Goal: Task Accomplishment & Management: Use online tool/utility

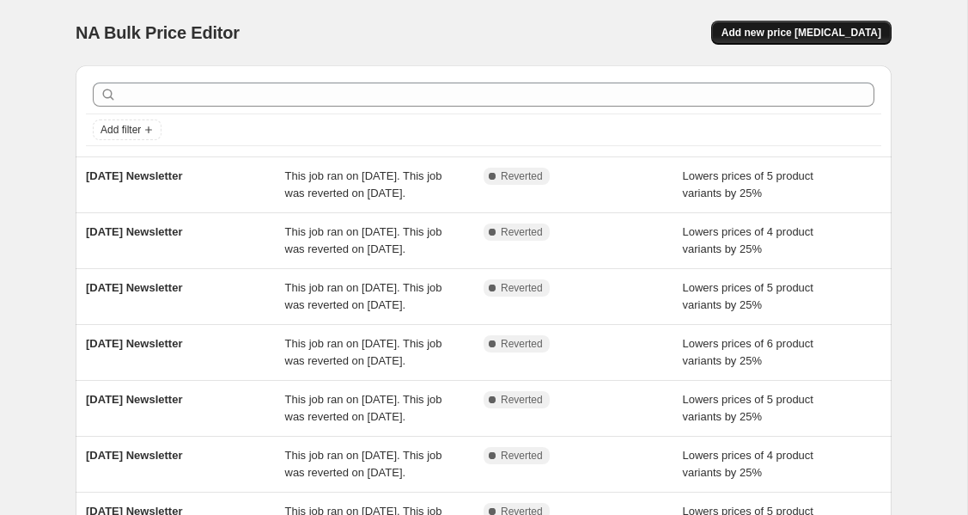
click at [771, 37] on span "Add new price [MEDICAL_DATA]" at bounding box center [802, 33] width 160 height 14
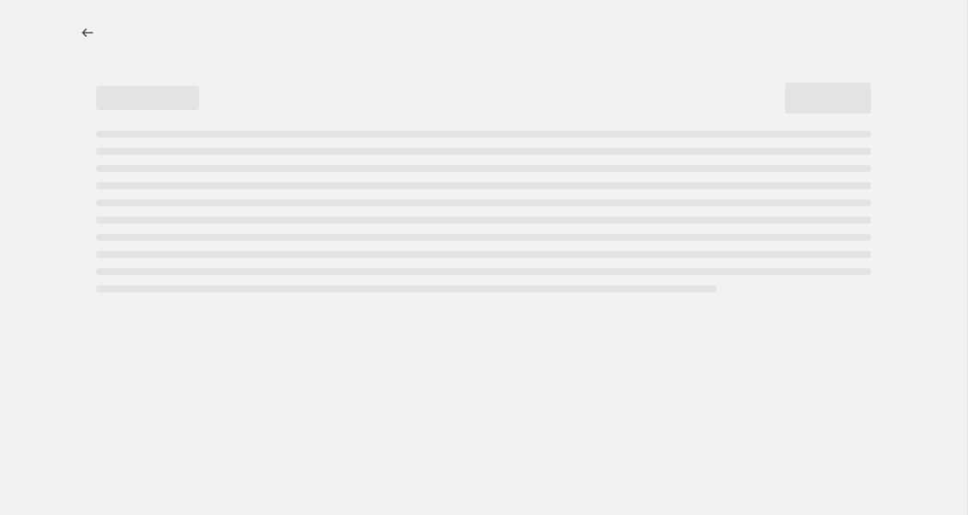
select select "percentage"
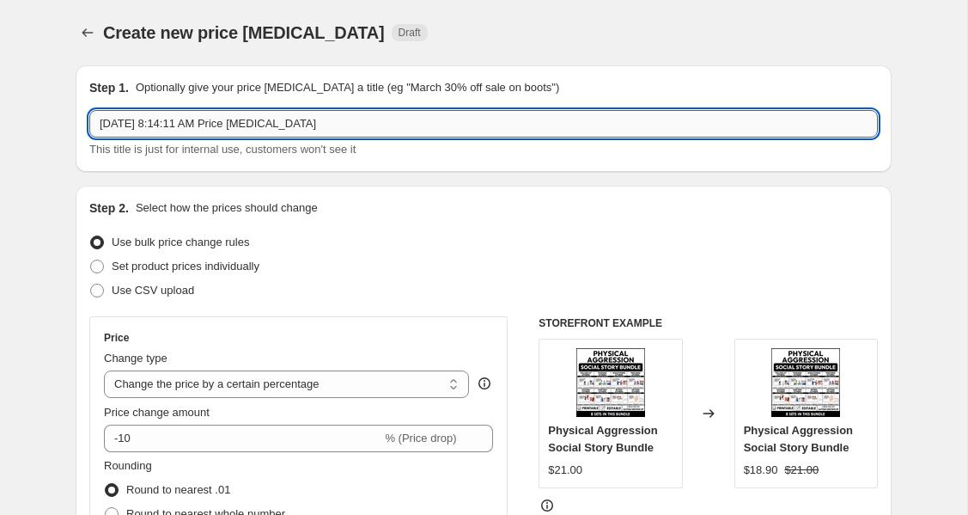
click at [313, 134] on input "Sep 21, 2025, 8:14:11 AM Price change job" at bounding box center [483, 123] width 789 height 27
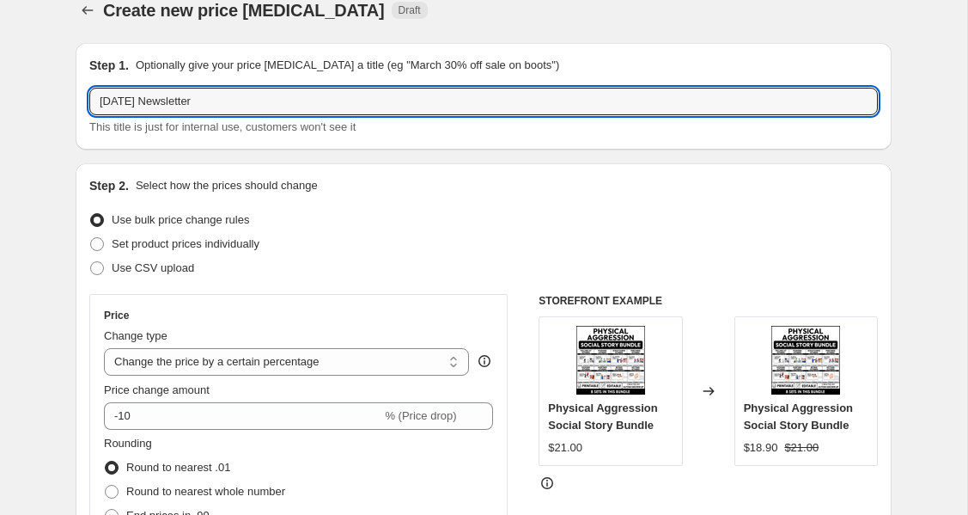
scroll to position [27, 0]
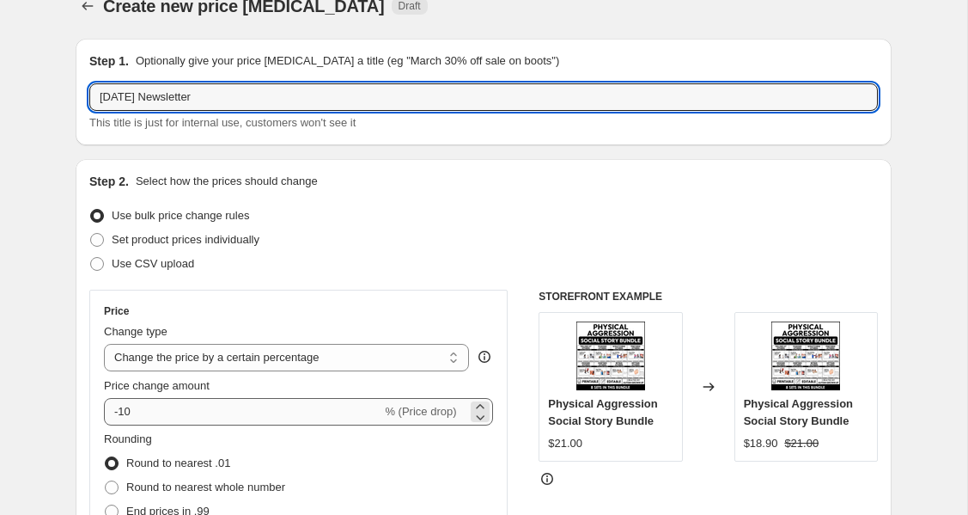
type input "September 22 Newsletter"
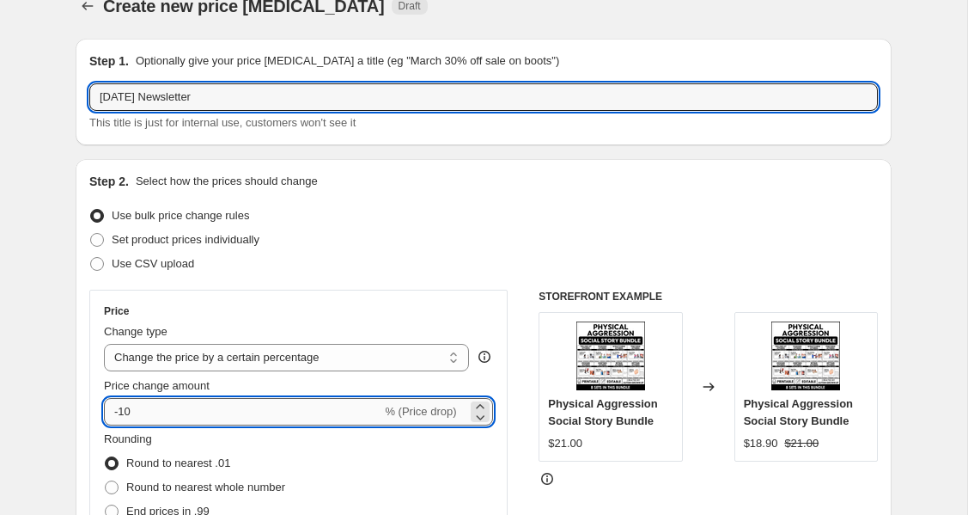
click at [179, 423] on input "-10" at bounding box center [242, 411] width 277 height 27
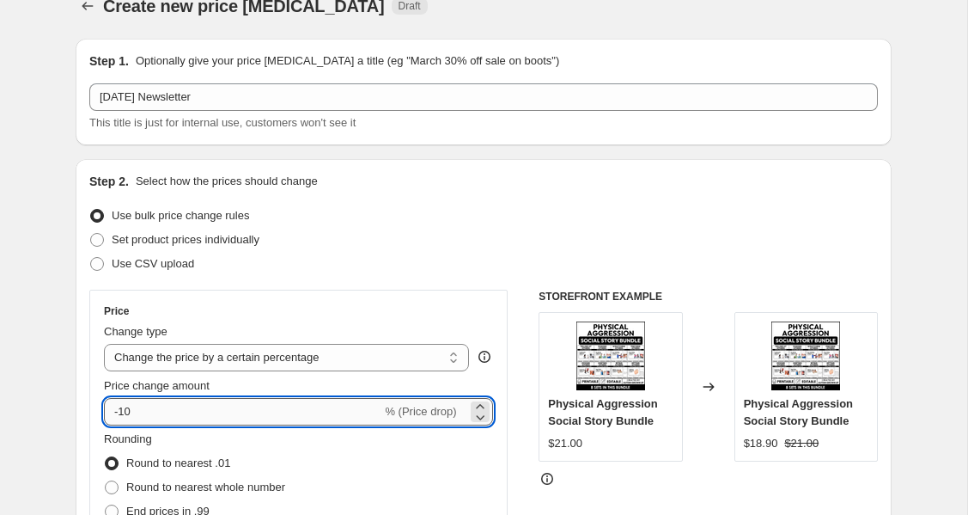
type input "-1"
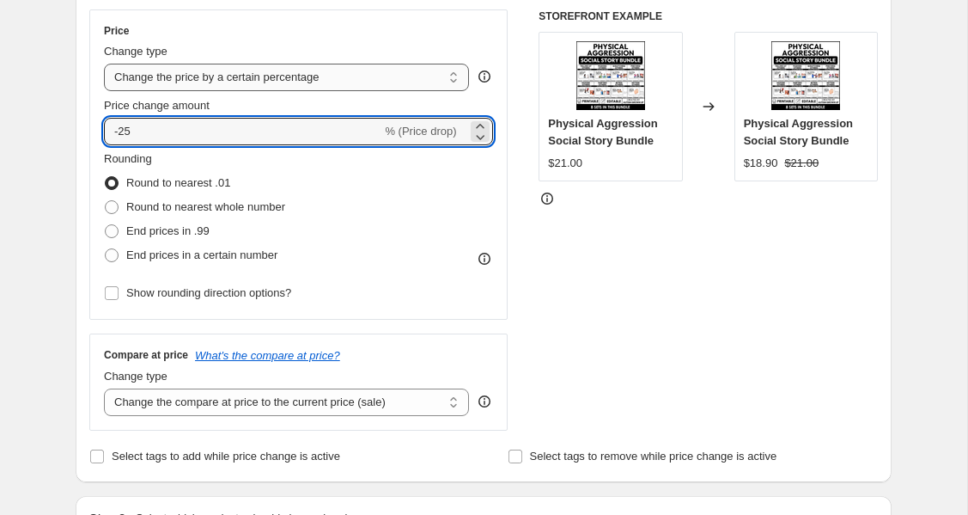
scroll to position [398, 0]
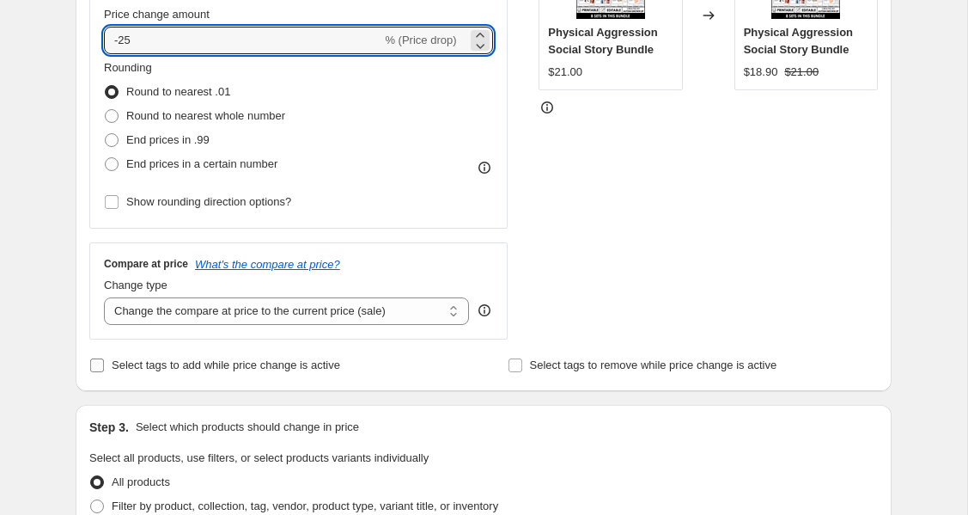
type input "-25"
click at [169, 361] on span "Select tags to add while price change is active" at bounding box center [226, 364] width 228 height 13
click at [104, 361] on input "Select tags to add while price change is active" at bounding box center [97, 365] width 14 height 14
checkbox input "true"
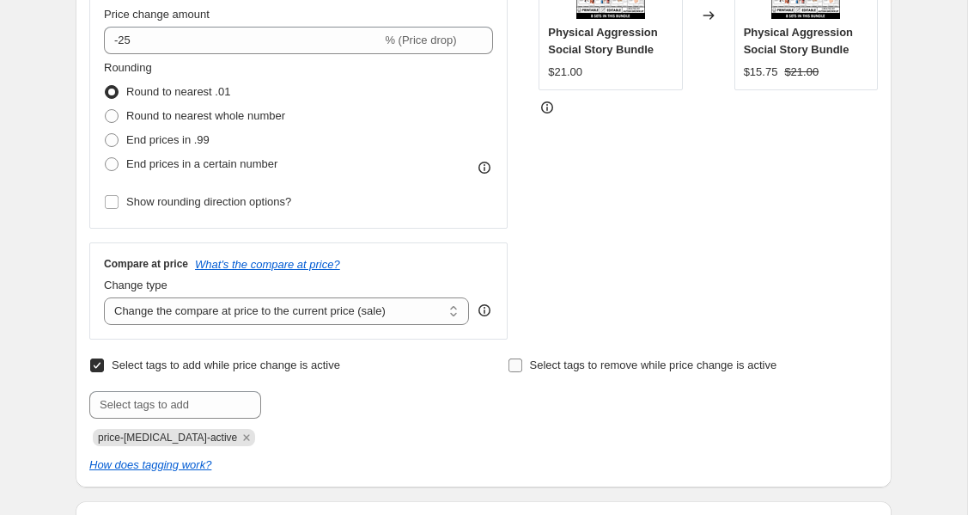
click at [560, 361] on span "Select tags to remove while price change is active" at bounding box center [653, 364] width 247 height 13
click at [522, 361] on input "Select tags to remove while price change is active" at bounding box center [516, 365] width 14 height 14
checkbox input "true"
click at [239, 431] on icon "Remove price-change-job-active" at bounding box center [246, 436] width 15 height 15
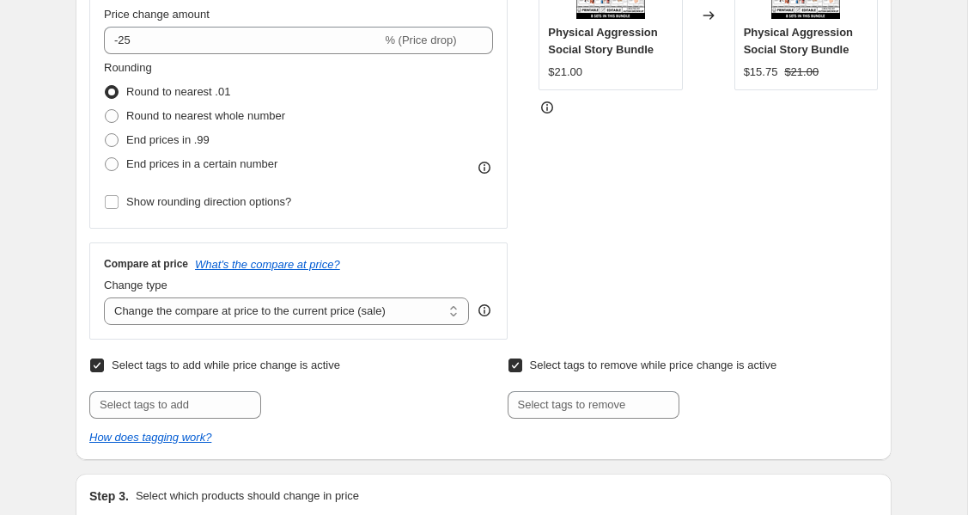
click at [223, 419] on div "Select tags to add while price change is active Submit Select tags to remove wh…" at bounding box center [483, 399] width 789 height 93
click at [214, 406] on input "text" at bounding box center [175, 404] width 172 height 27
type input "Newsletter Discount"
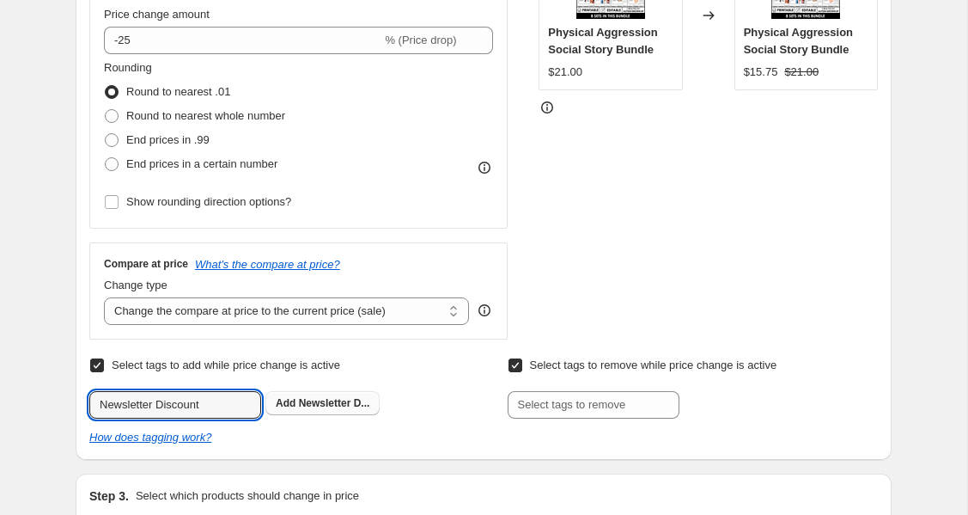
click at [318, 403] on span "Newsletter D..." at bounding box center [334, 403] width 71 height 12
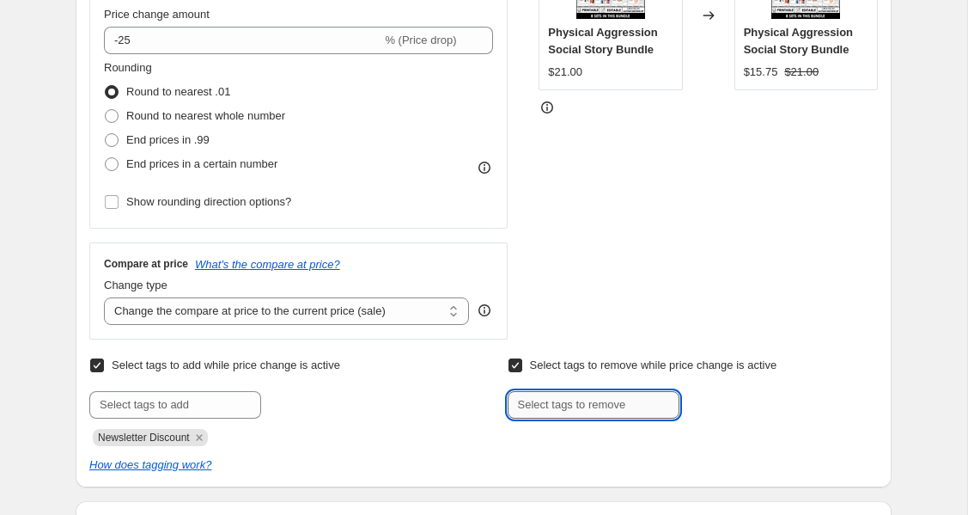
click at [576, 404] on input "text" at bounding box center [594, 404] width 172 height 27
type input "Newsletter Discount"
click at [727, 393] on button "Add Newsletter D..." at bounding box center [741, 403] width 114 height 24
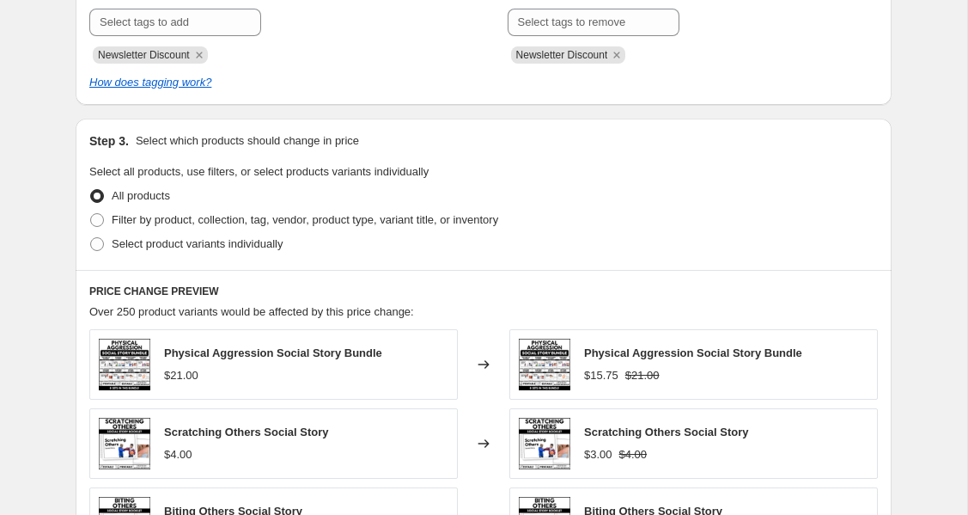
scroll to position [777, 0]
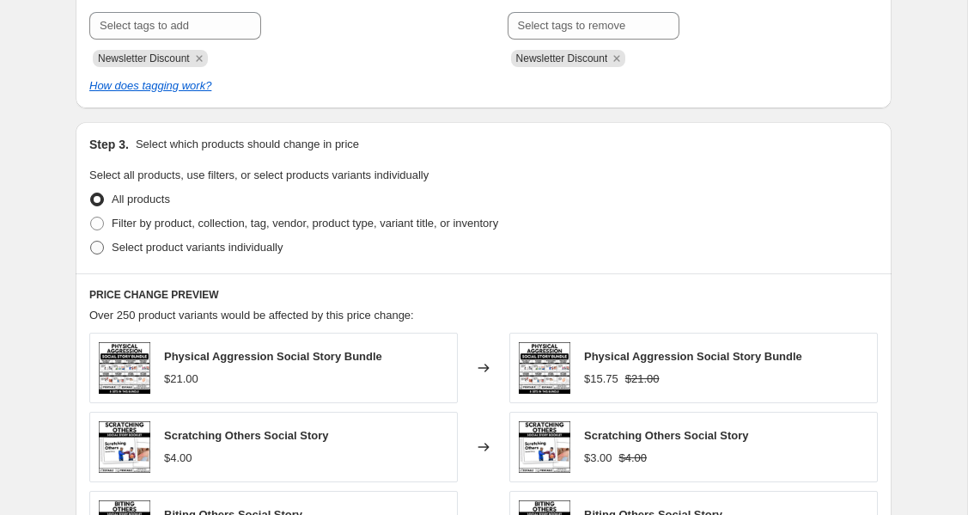
click at [147, 253] on span "Select product variants individually" at bounding box center [197, 247] width 171 height 13
click at [91, 241] on input "Select product variants individually" at bounding box center [90, 241] width 1 height 1
radio input "true"
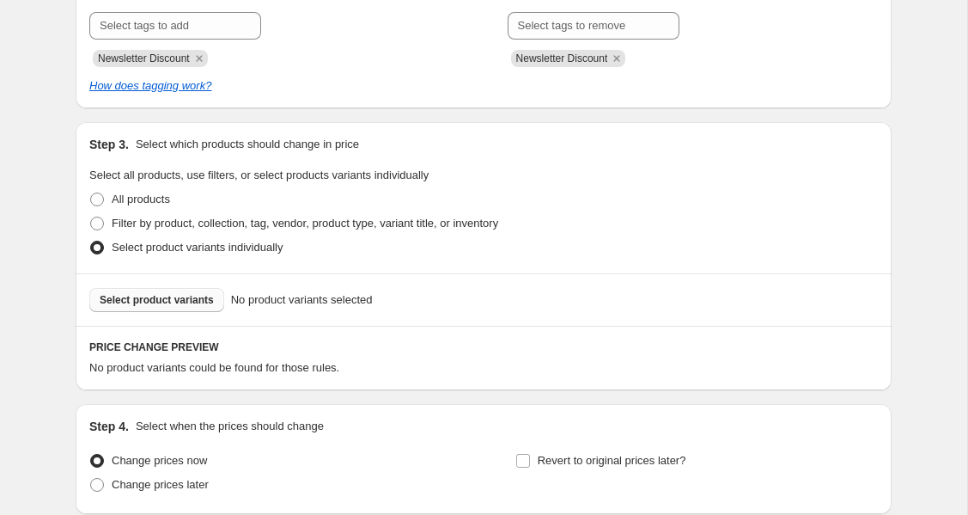
click at [178, 301] on span "Select product variants" at bounding box center [157, 300] width 114 height 14
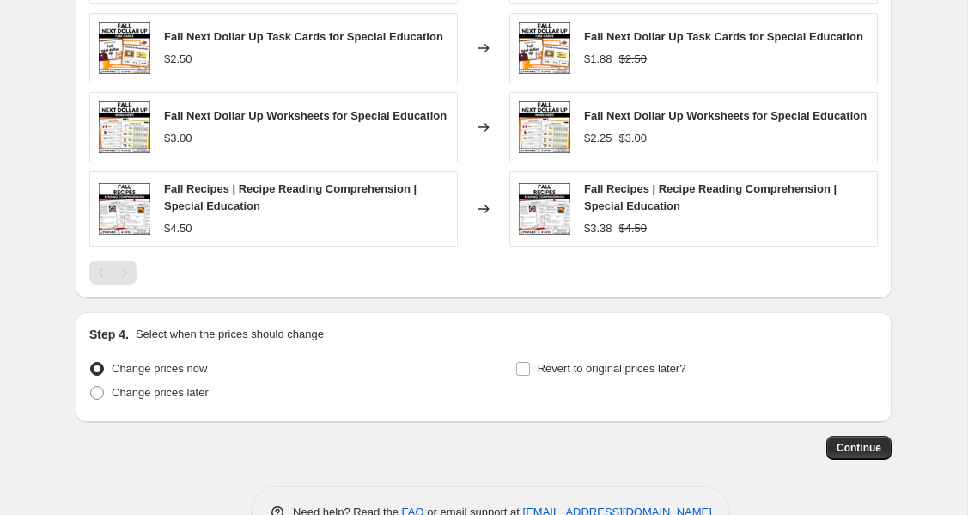
scroll to position [1373, 0]
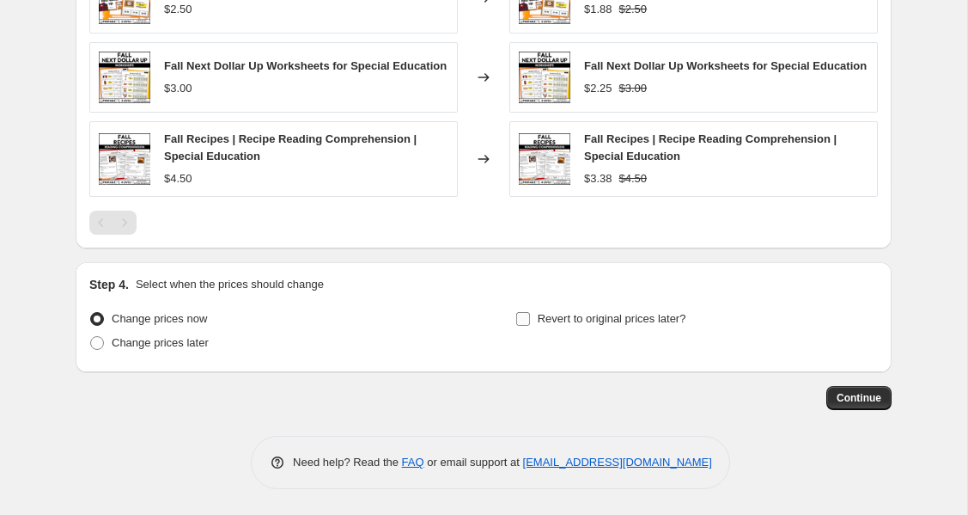
click at [552, 320] on span "Revert to original prices later?" at bounding box center [612, 318] width 149 height 13
click at [530, 320] on input "Revert to original prices later?" at bounding box center [523, 319] width 14 height 14
checkbox input "true"
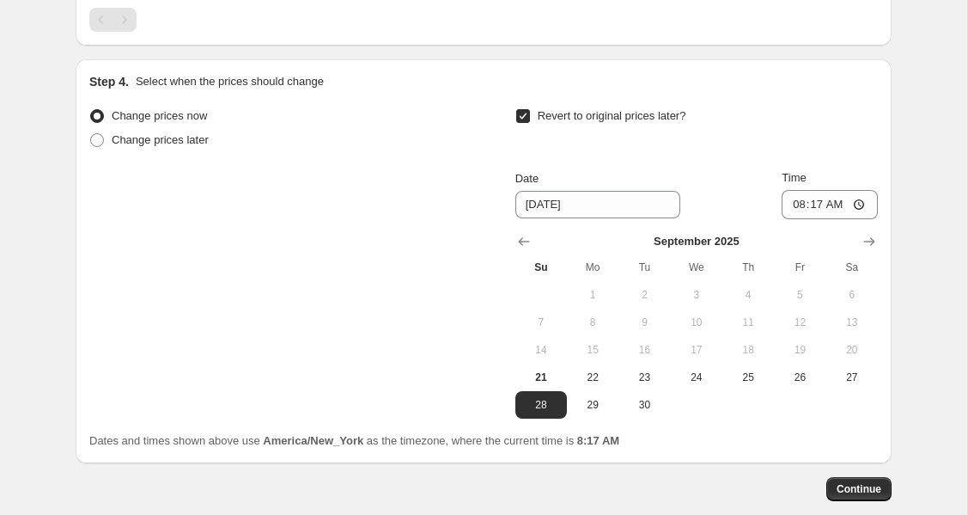
scroll to position [1620, 0]
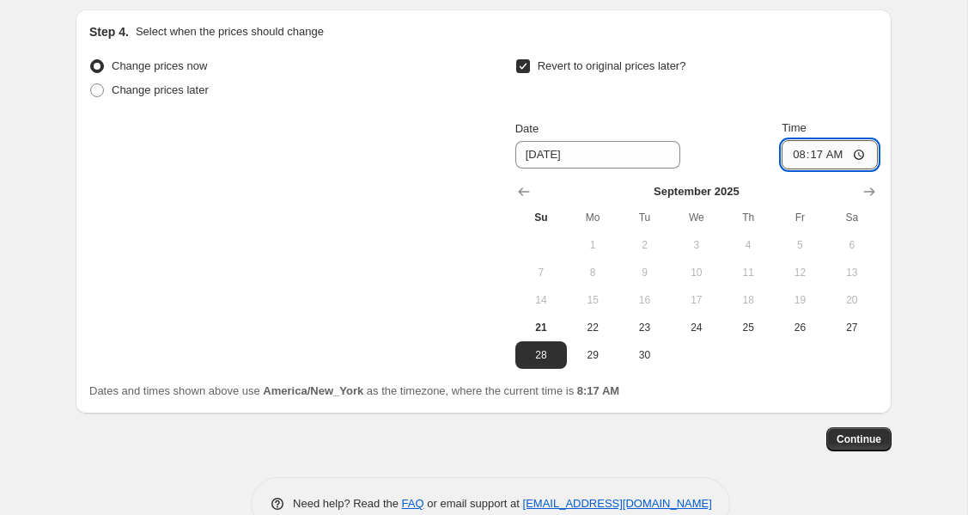
click at [796, 159] on input "08:17" at bounding box center [830, 154] width 96 height 29
type input "05:17"
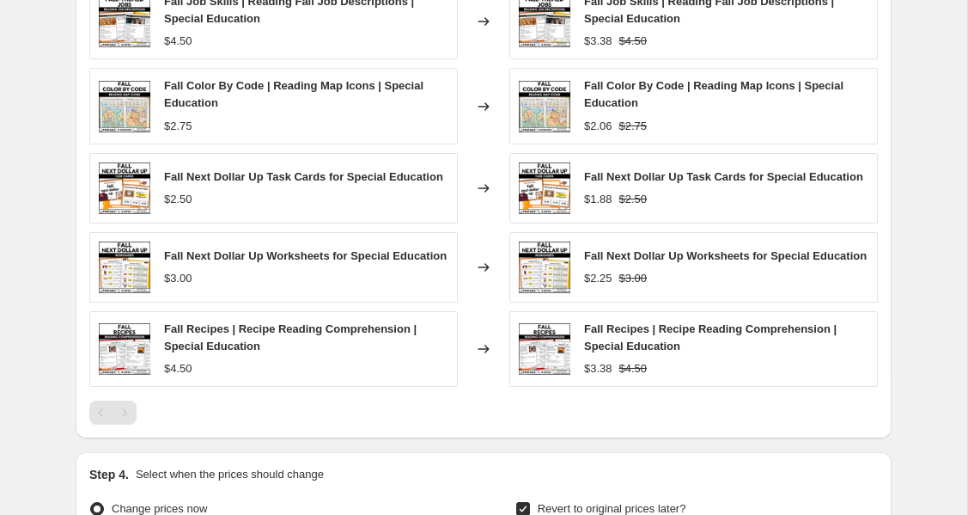
scroll to position [1666, 0]
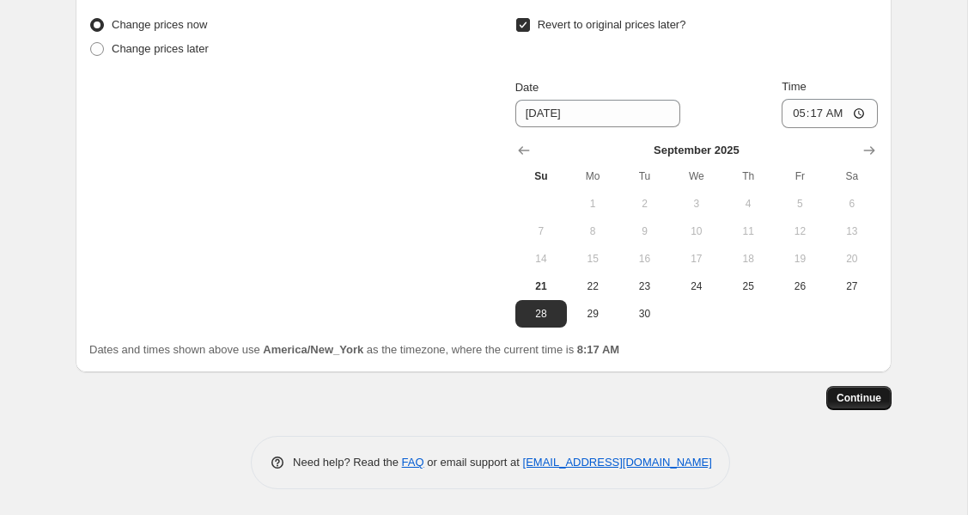
click at [842, 393] on span "Continue" at bounding box center [859, 398] width 45 height 14
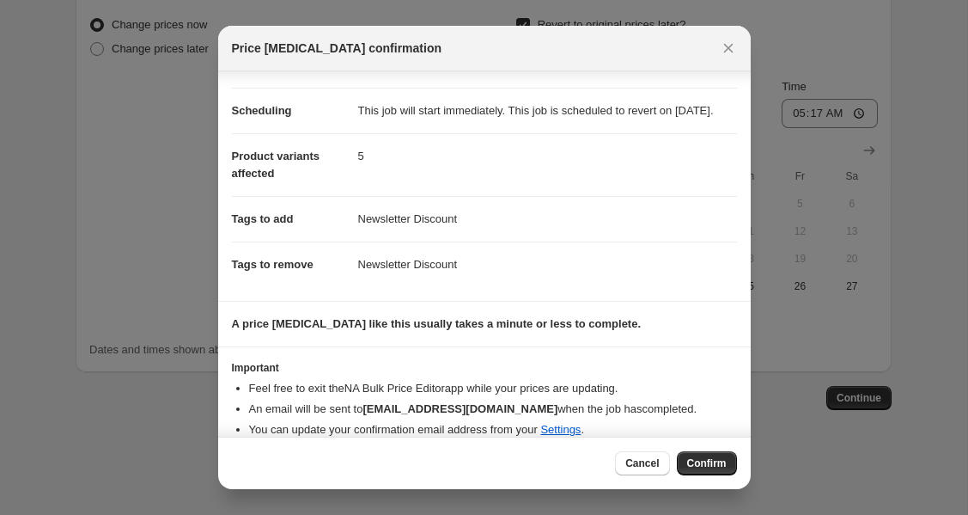
scroll to position [158, 0]
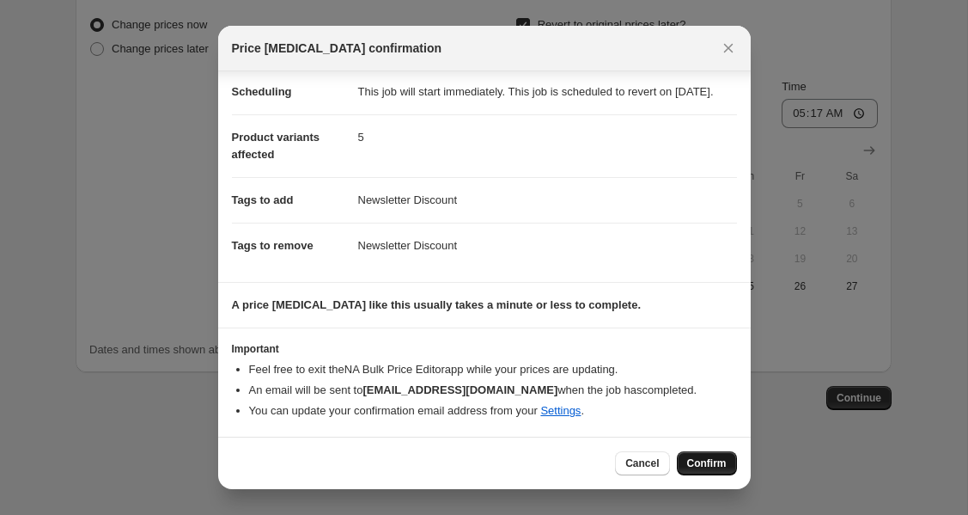
click at [691, 467] on span "Confirm" at bounding box center [707, 463] width 40 height 14
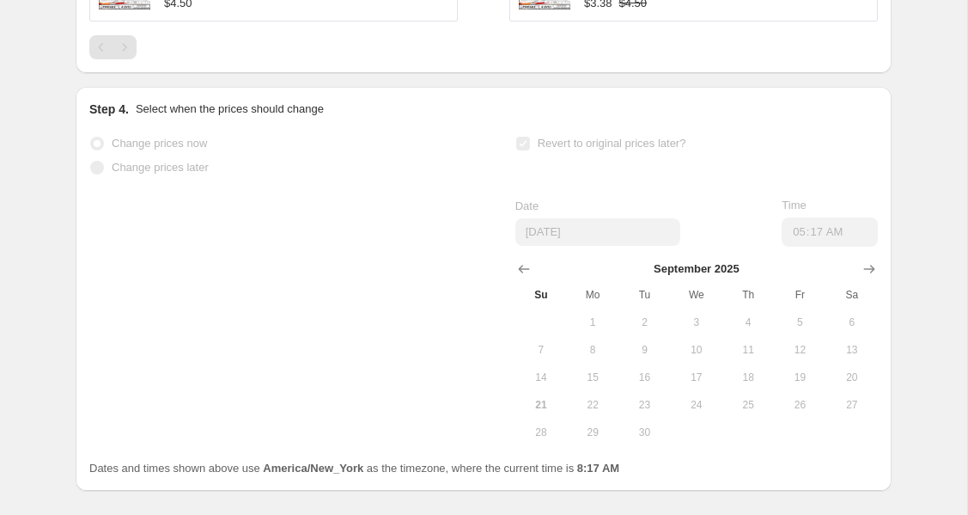
select select "percentage"
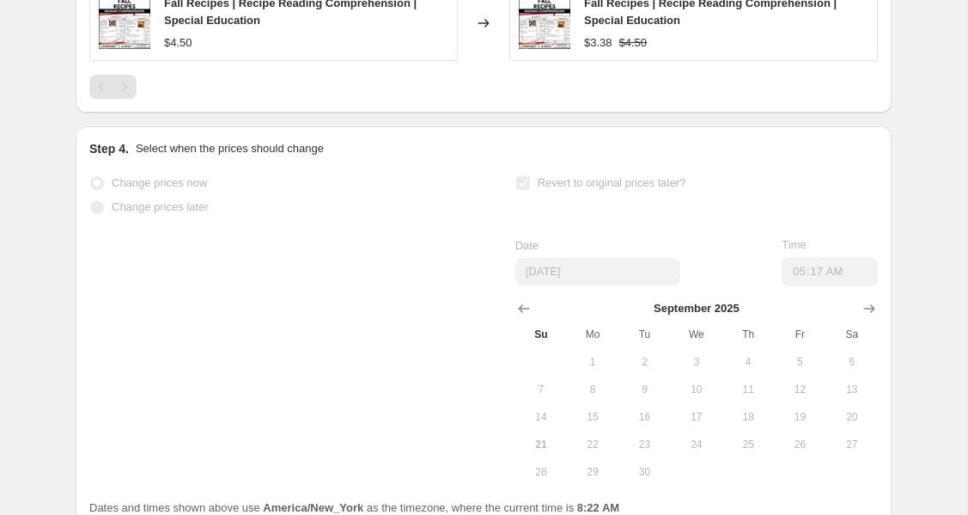
scroll to position [0, 0]
